Goal: Task Accomplishment & Management: Manage account settings

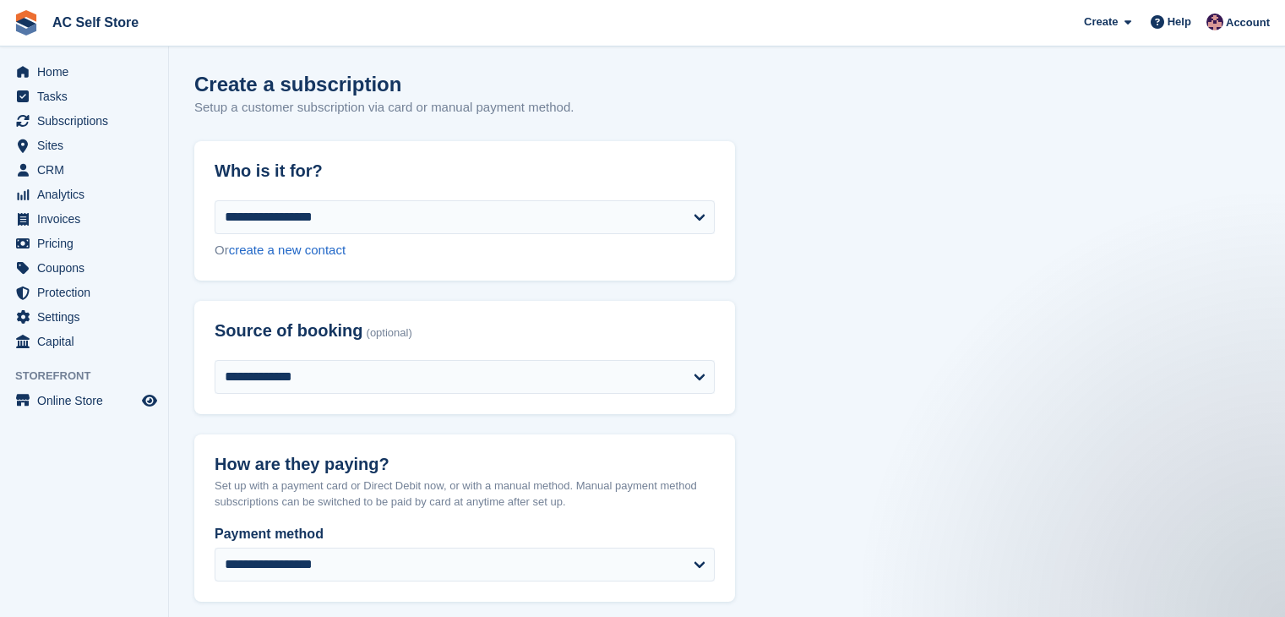
select select "*****"
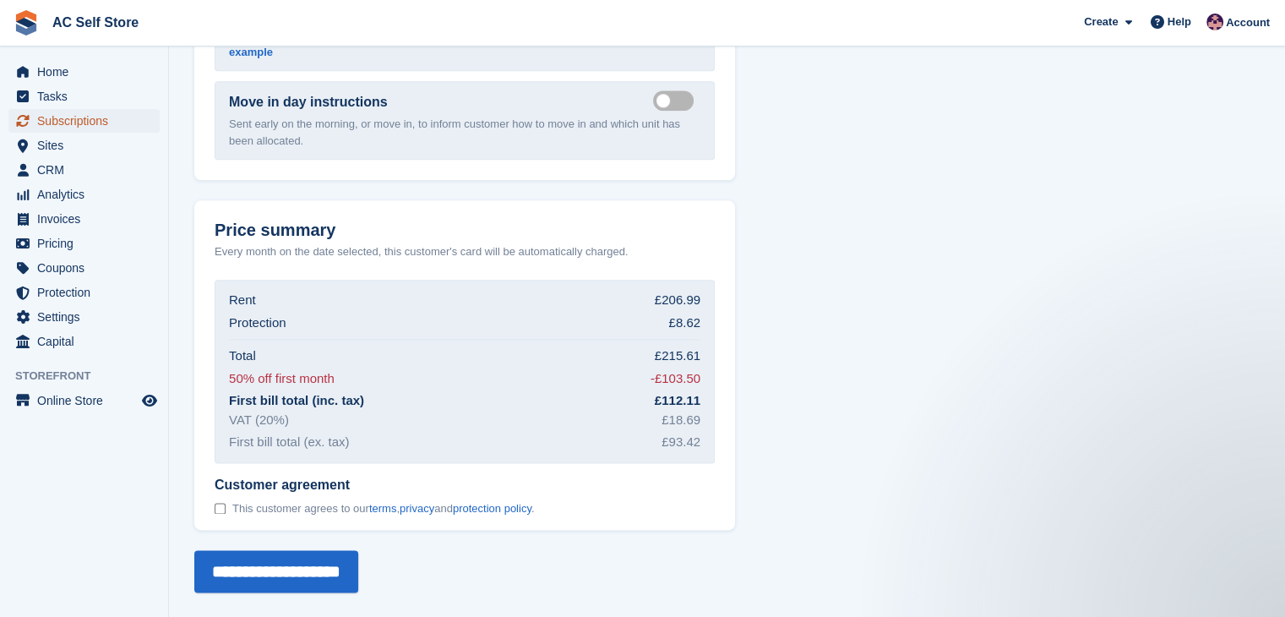
click at [50, 121] on span "Subscriptions" at bounding box center [87, 121] width 101 height 24
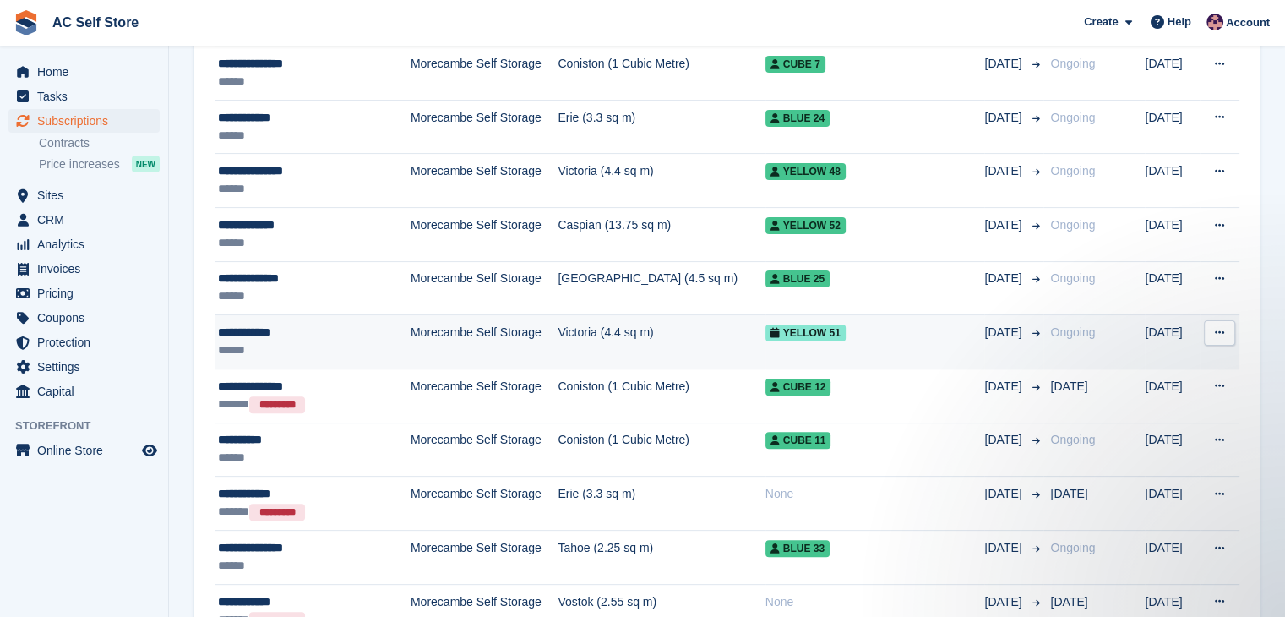
click at [1219, 330] on icon at bounding box center [1219, 332] width 9 height 11
click at [795, 346] on td "Yellow 51" at bounding box center [875, 342] width 220 height 54
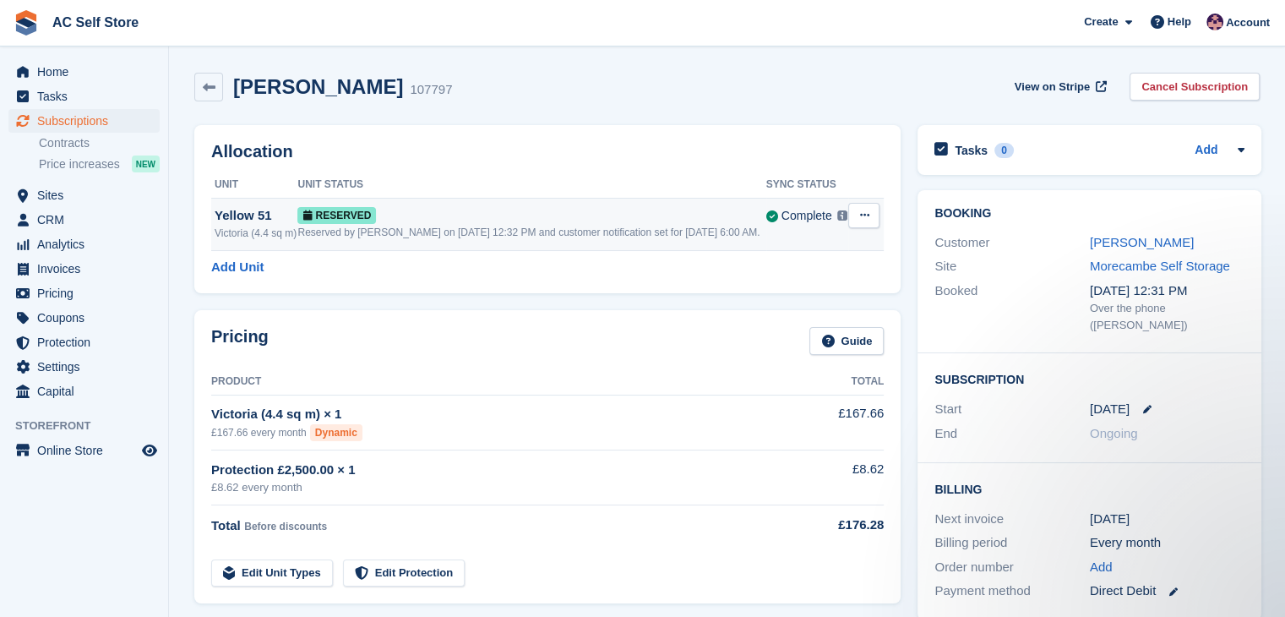
click at [865, 208] on button at bounding box center [863, 215] width 31 height 25
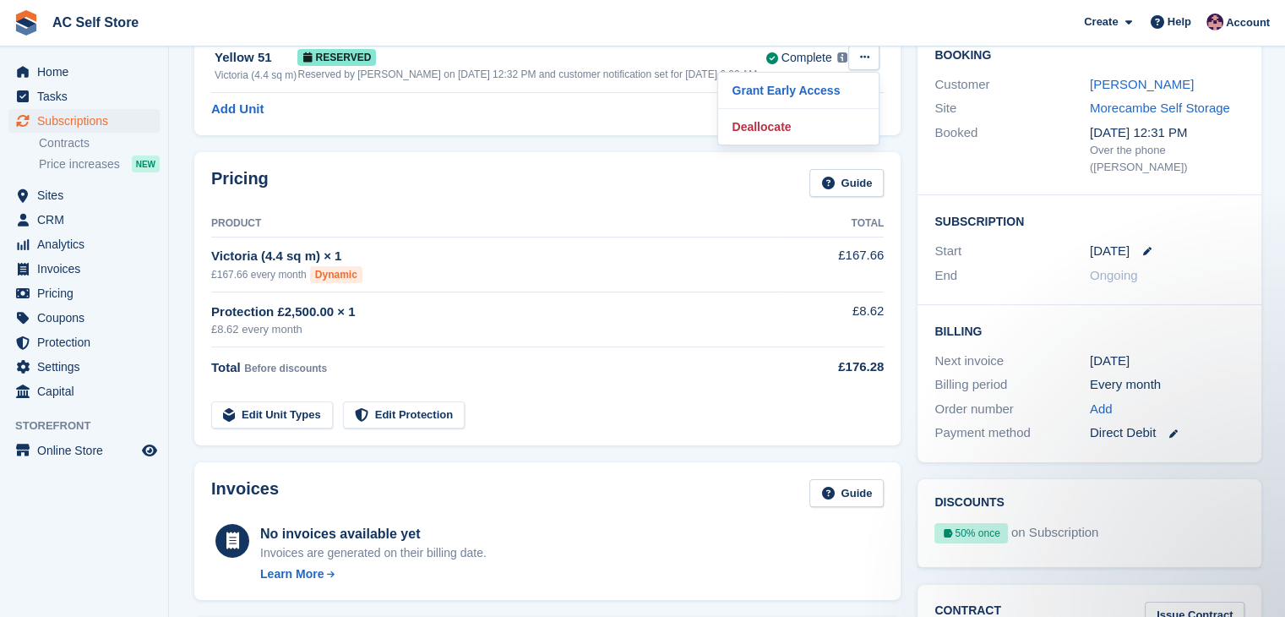
scroll to position [169, 0]
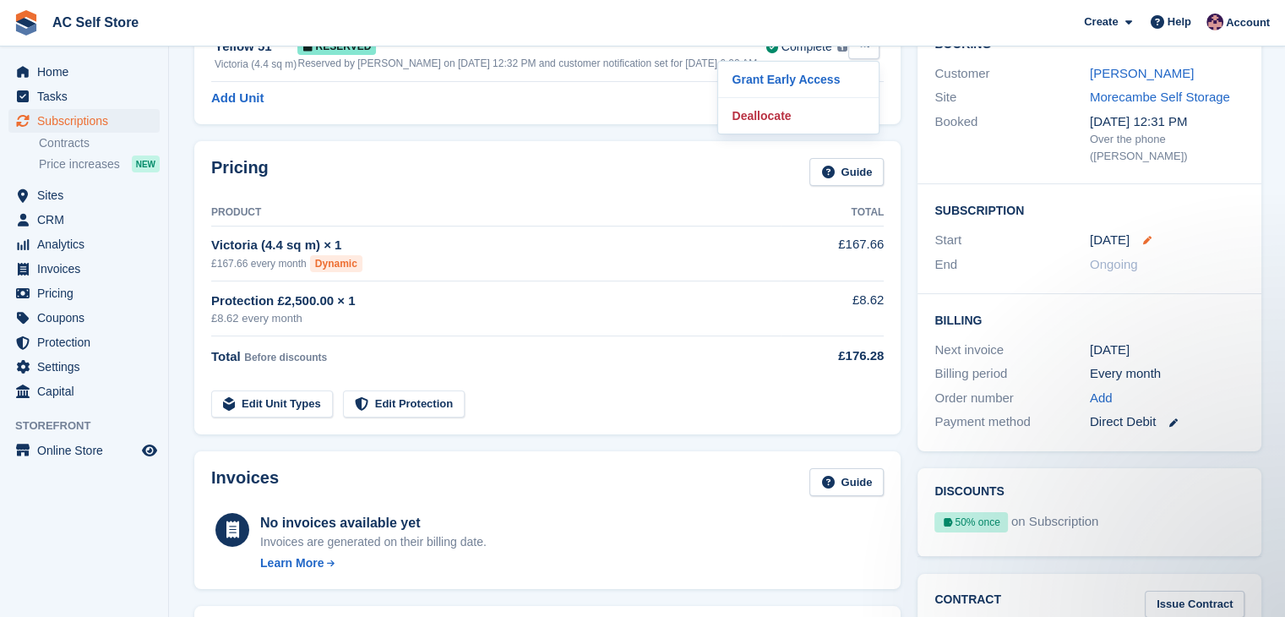
click at [1144, 236] on icon at bounding box center [1147, 240] width 8 height 8
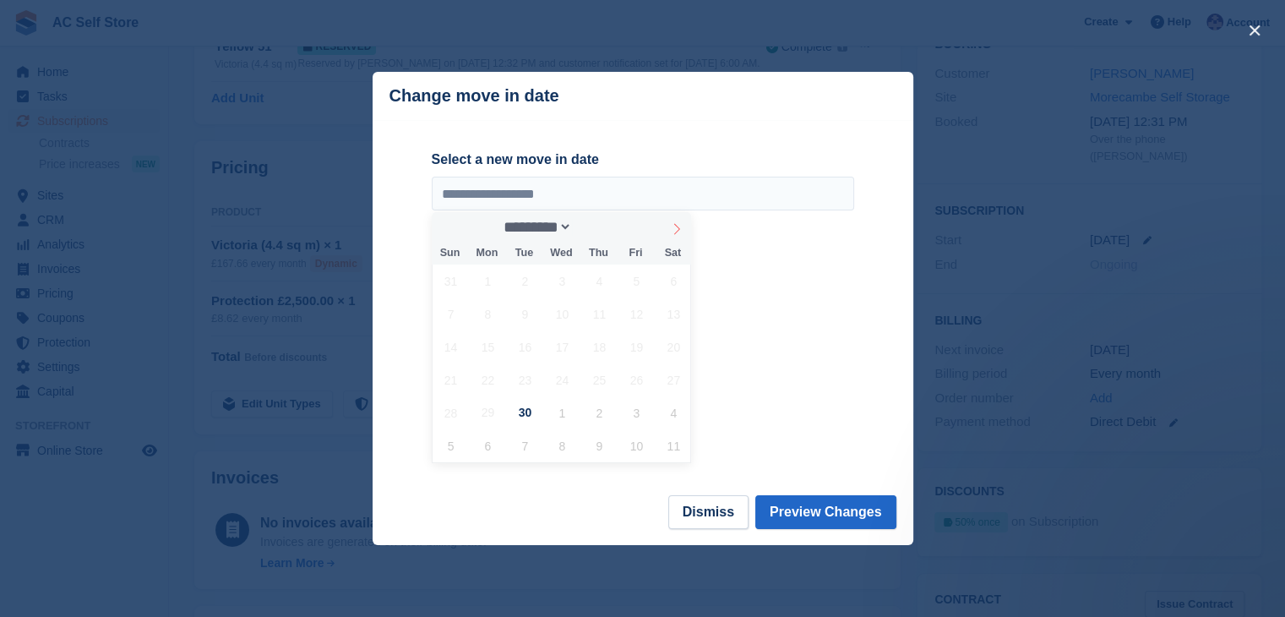
click at [676, 237] on span at bounding box center [676, 226] width 29 height 29
select select "*"
click at [484, 320] on span "6" at bounding box center [487, 313] width 33 height 33
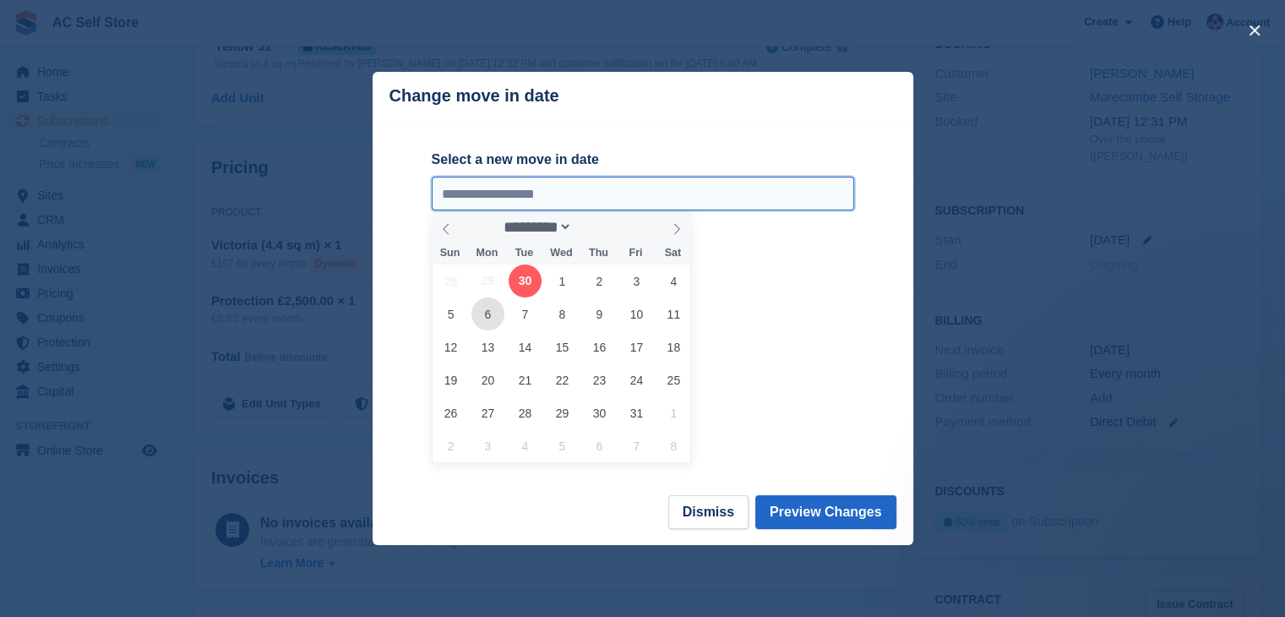
type input "**********"
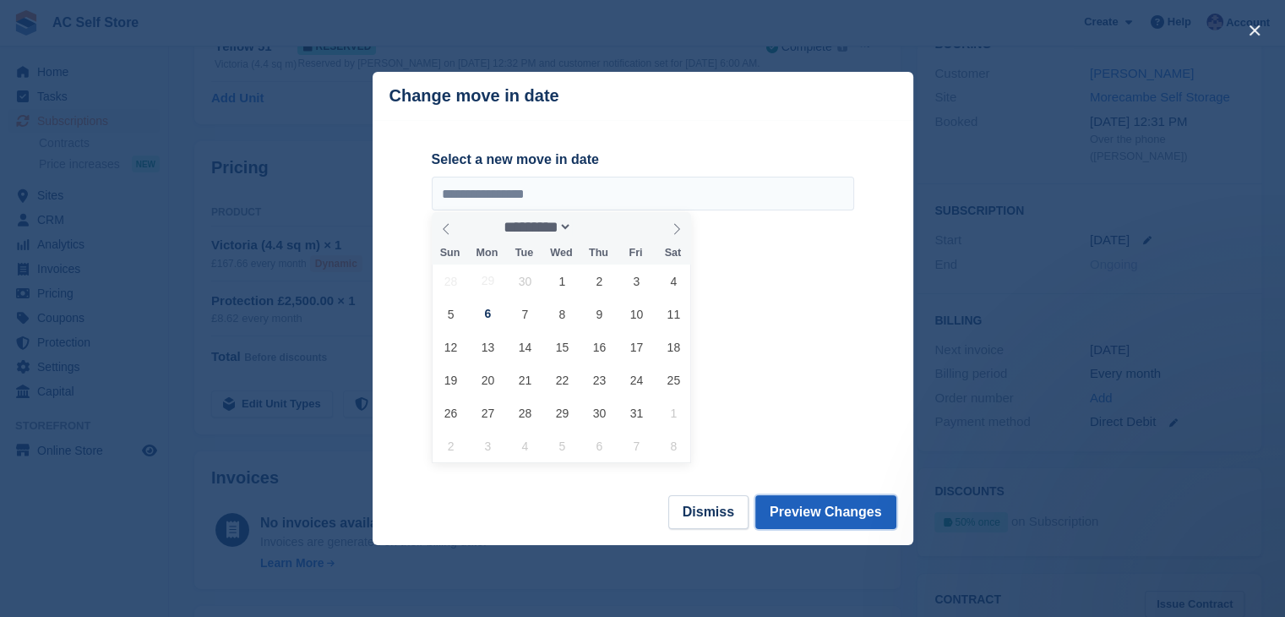
click at [832, 503] on button "Preview Changes" at bounding box center [825, 512] width 141 height 34
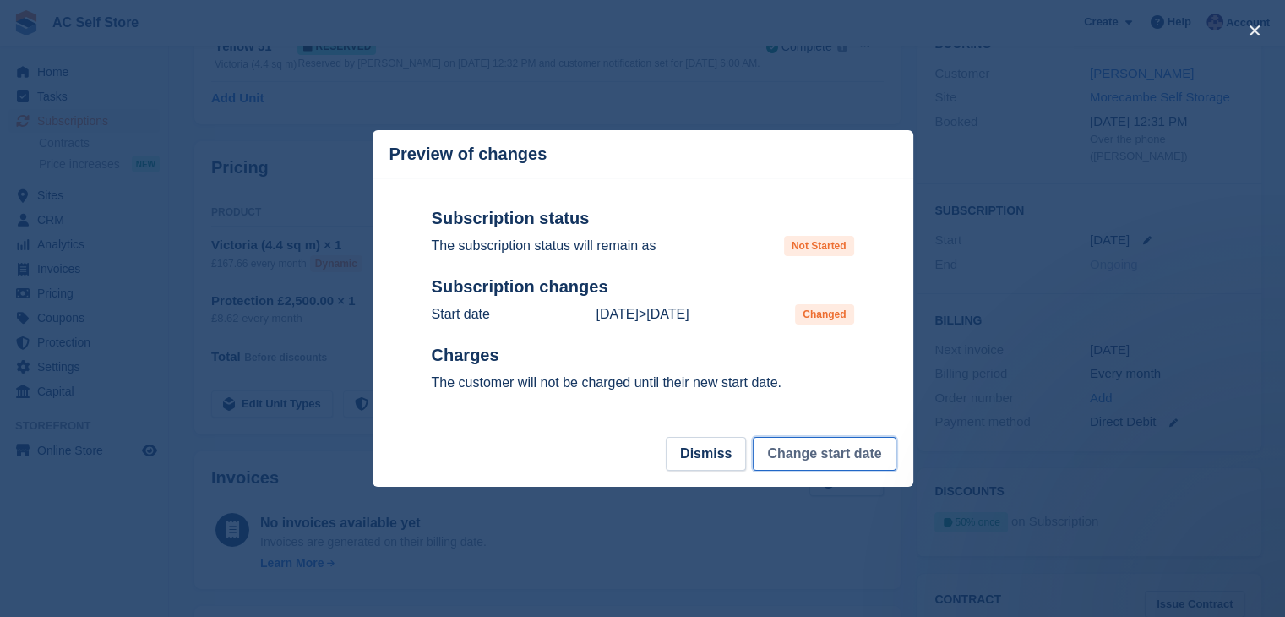
click at [827, 452] on button "Change start date" at bounding box center [824, 454] width 143 height 34
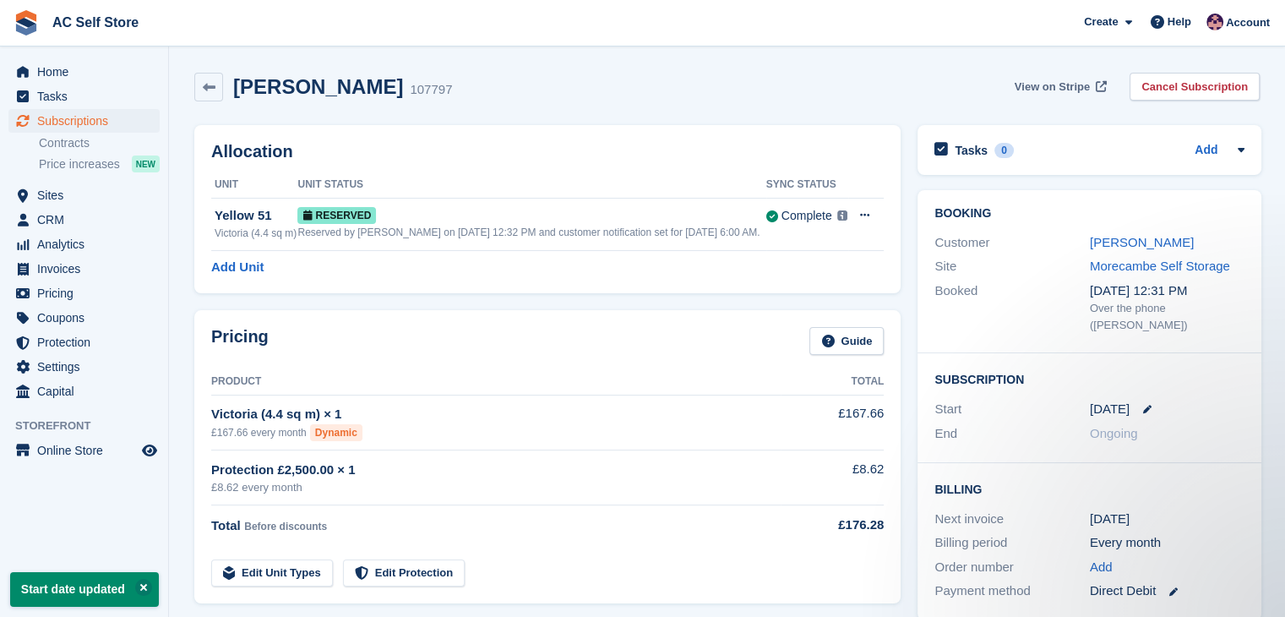
scroll to position [0, 0]
